Goal: Use online tool/utility: Utilize a website feature to perform a specific function

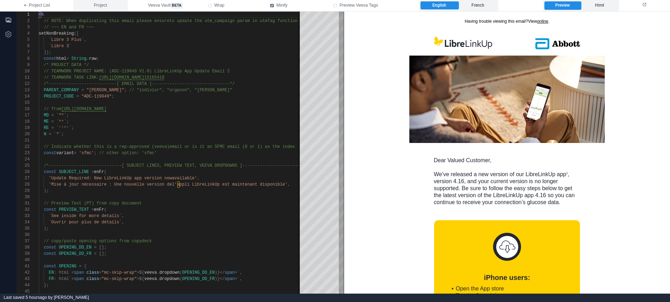
click at [102, 1] on button "Project" at bounding box center [100, 5] width 54 height 11
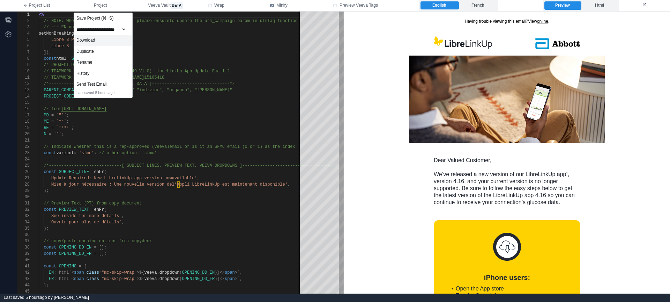
click at [100, 41] on div "Download" at bounding box center [103, 40] width 58 height 11
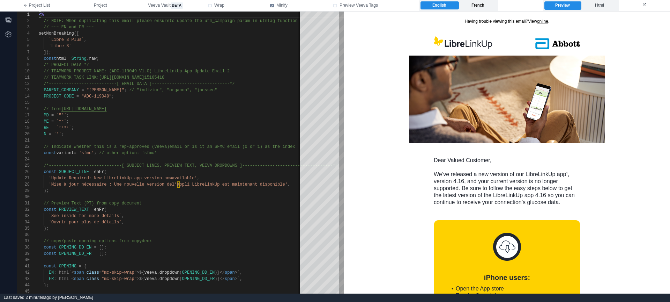
click at [481, 4] on label "French" at bounding box center [478, 5] width 38 height 8
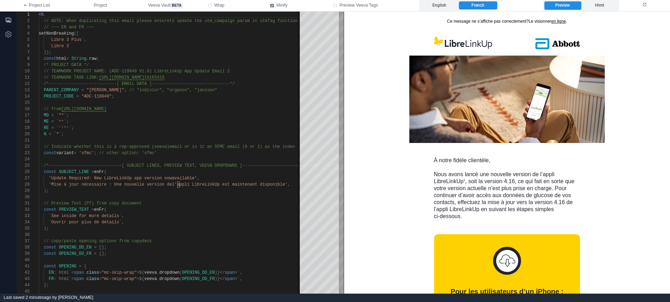
click at [554, 22] on link "en ligne" at bounding box center [559, 21] width 15 height 5
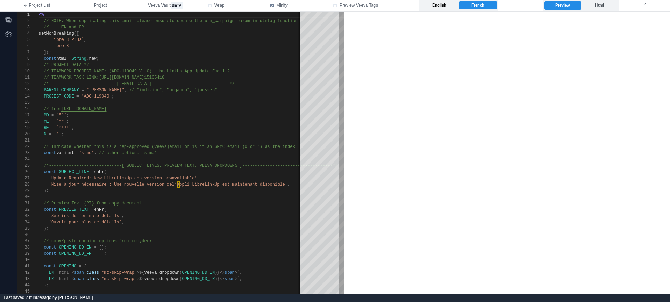
click at [446, 6] on label "English" at bounding box center [440, 5] width 38 height 8
click at [491, 7] on label "French" at bounding box center [478, 5] width 38 height 8
